Goal: Task Accomplishment & Management: Complete application form

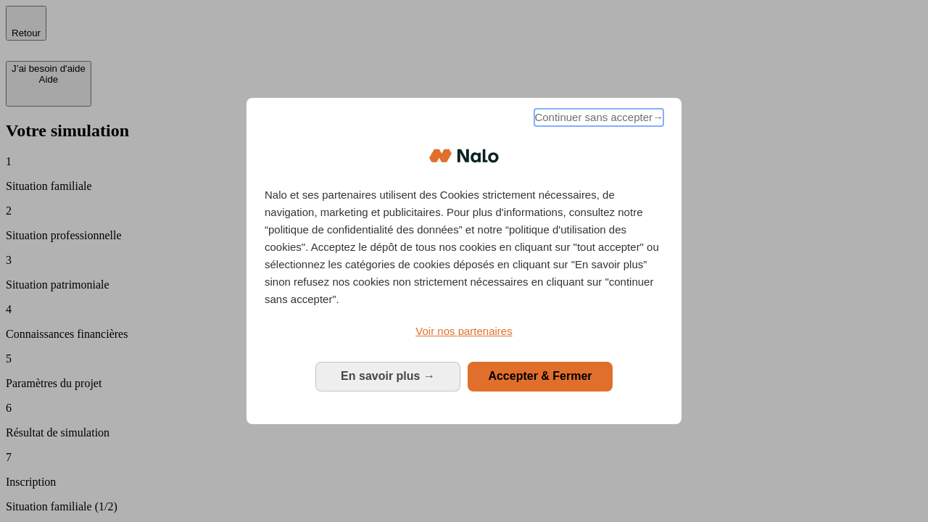
click at [598, 120] on span "Continuer sans accepter →" at bounding box center [598, 117] width 129 height 17
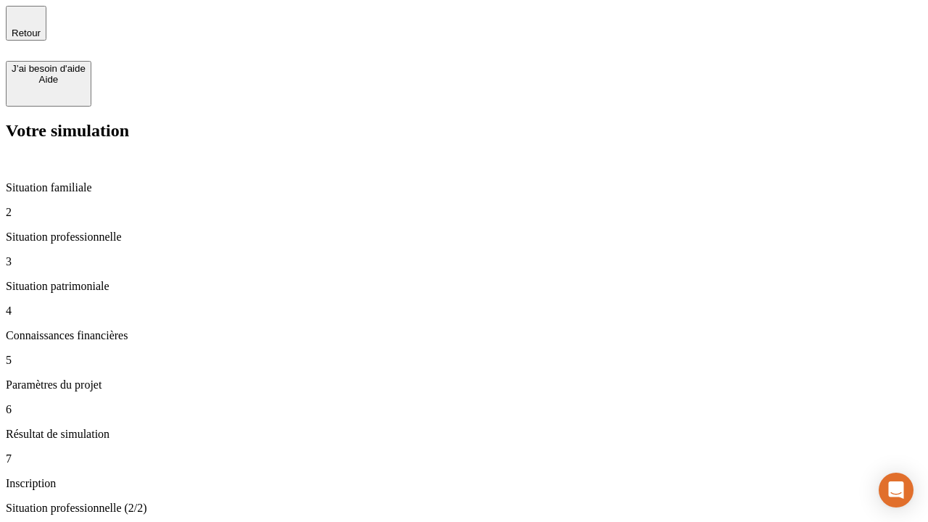
type input "30 000"
type input "40 000"
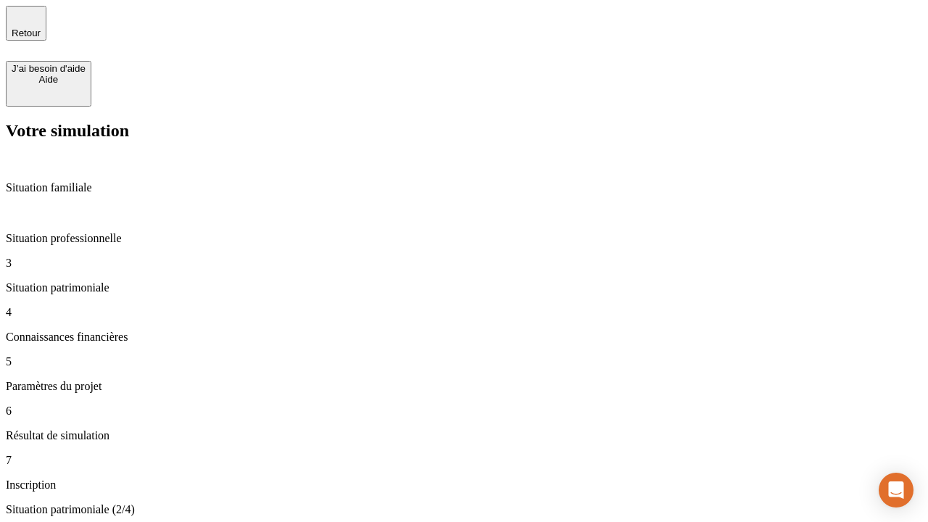
type input "1 100"
type input "20"
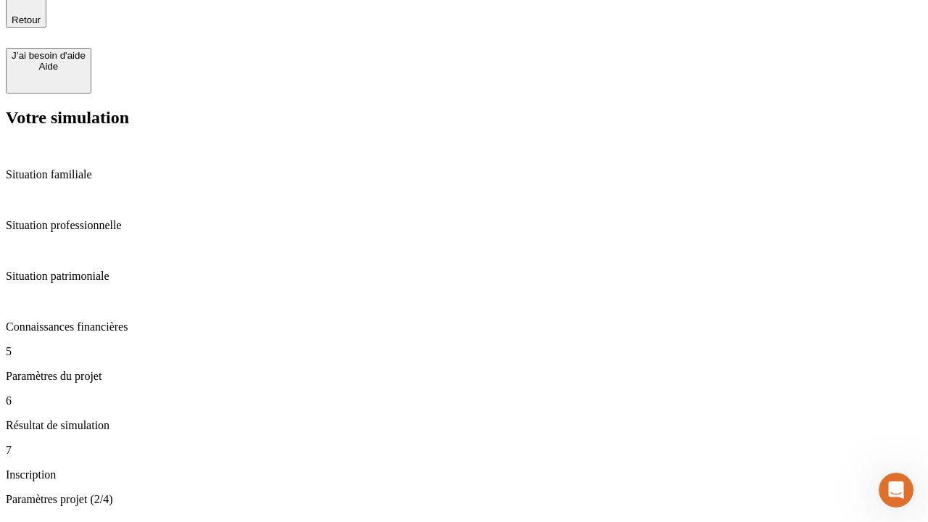
scroll to position [15, 0]
type input "40"
type input "62"
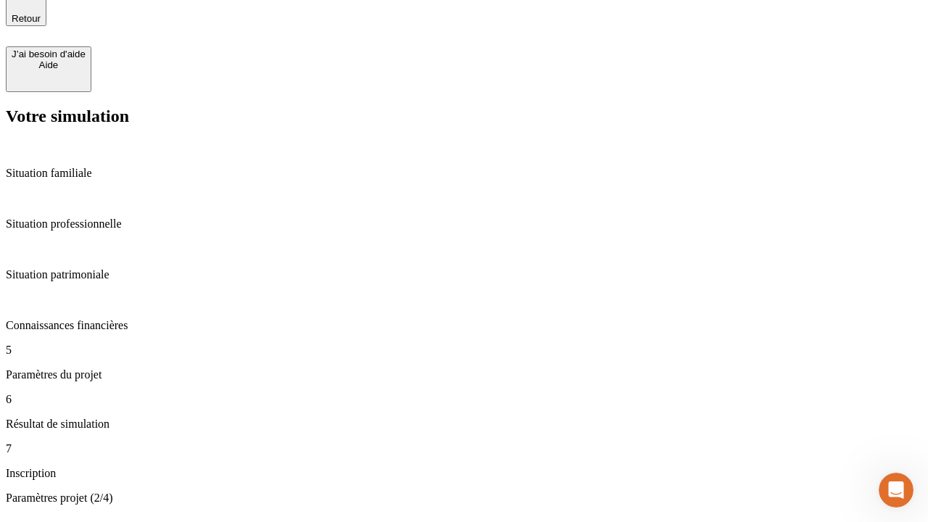
type input "50 000"
type input "640"
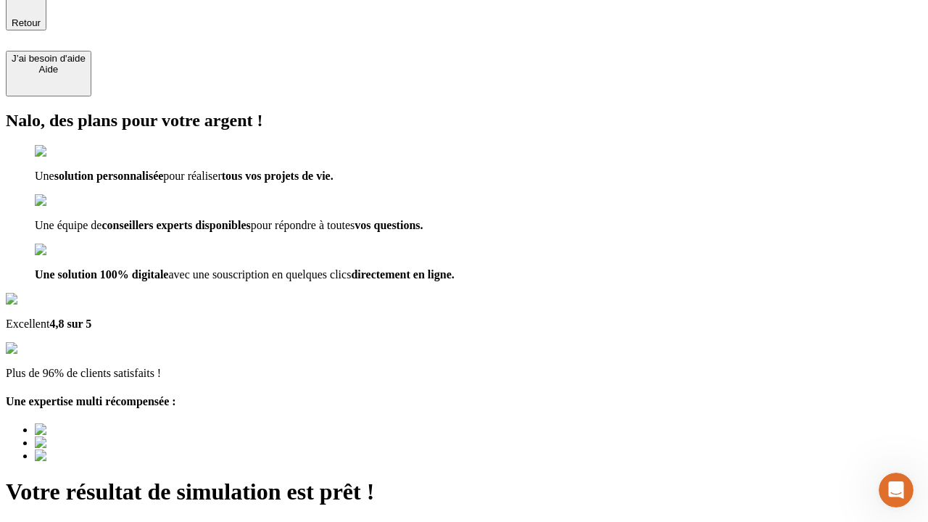
type input "[EMAIL_ADDRESS][DOMAIN_NAME]"
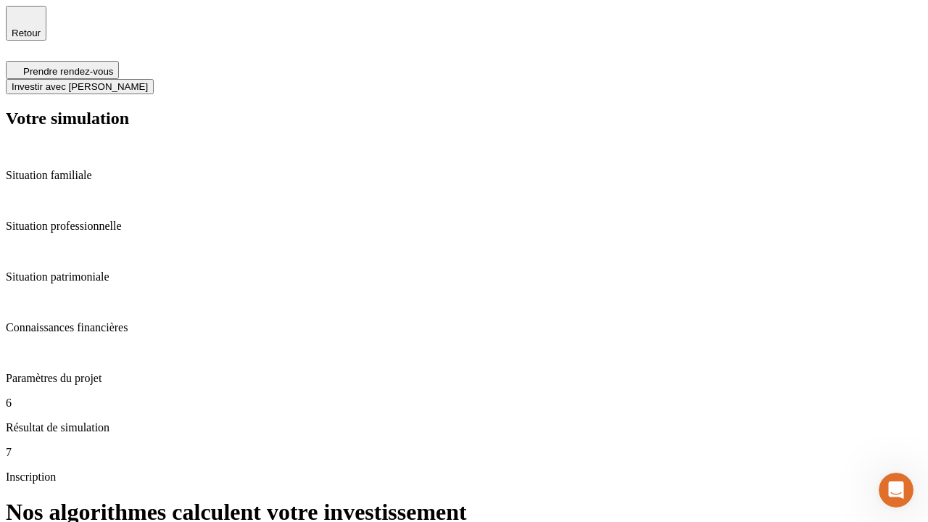
scroll to position [6, 0]
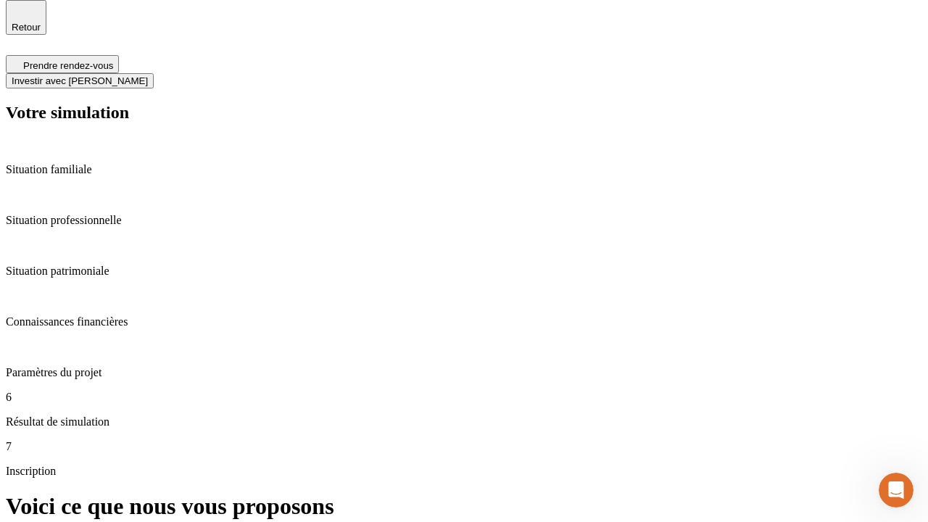
click at [148, 75] on span "Investir avec [PERSON_NAME]" at bounding box center [80, 80] width 136 height 11
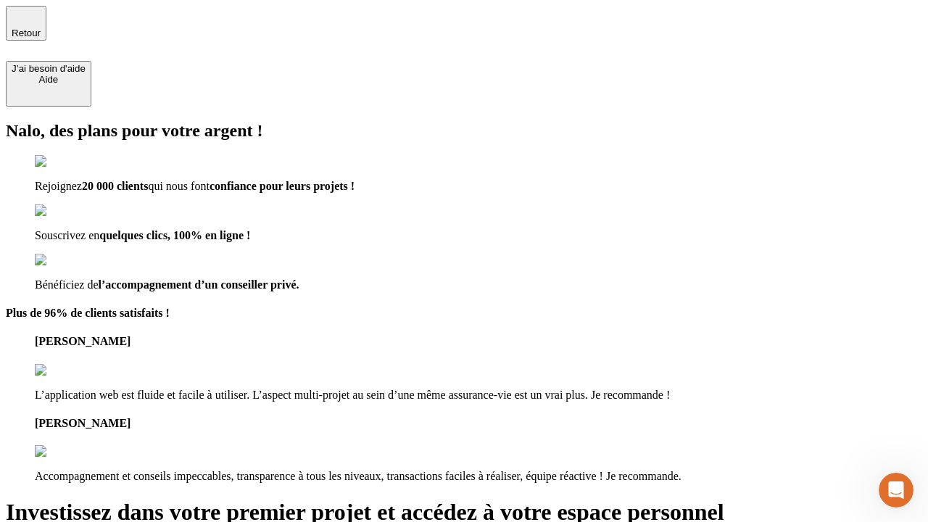
type input "abc"
